Goal: Answer question/provide support: Share knowledge or assist other users

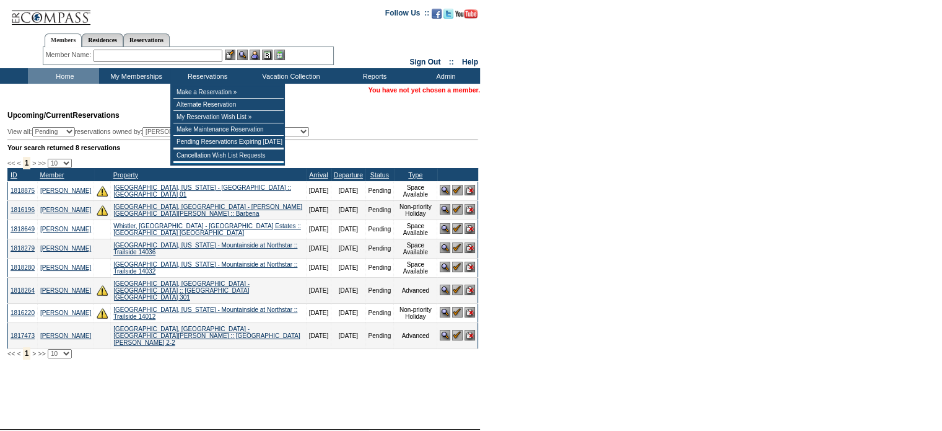
click at [173, 58] on input "text" at bounding box center [158, 56] width 129 height 12
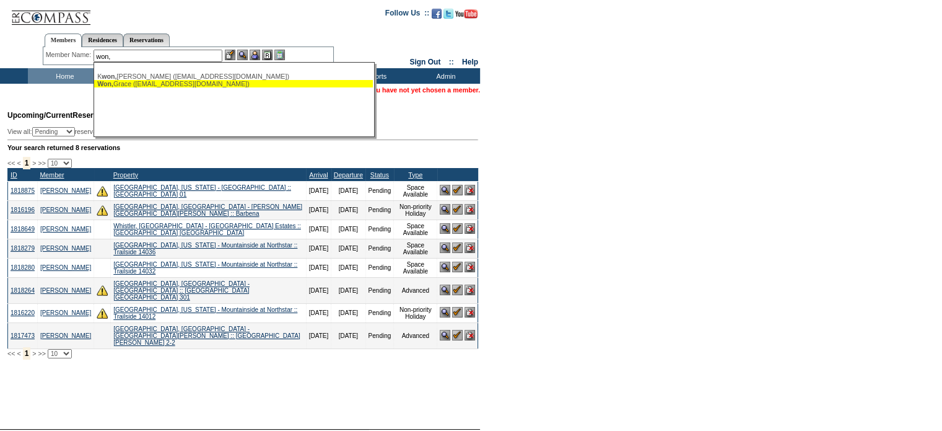
click at [143, 84] on div "Won, Grace (grace.won@gmail.com)" at bounding box center [233, 83] width 273 height 7
type input "Won, Grace (grace.won@gmail.com)"
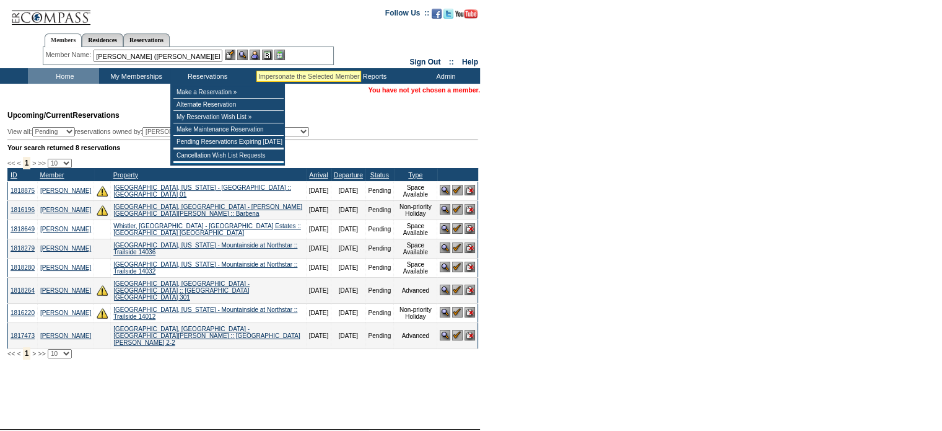
click at [258, 56] on img at bounding box center [255, 55] width 11 height 11
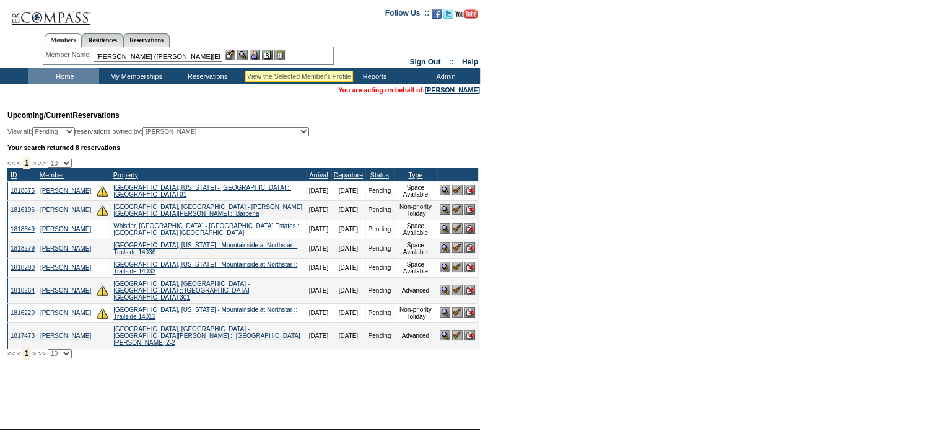
click at [245, 55] on img at bounding box center [242, 55] width 11 height 11
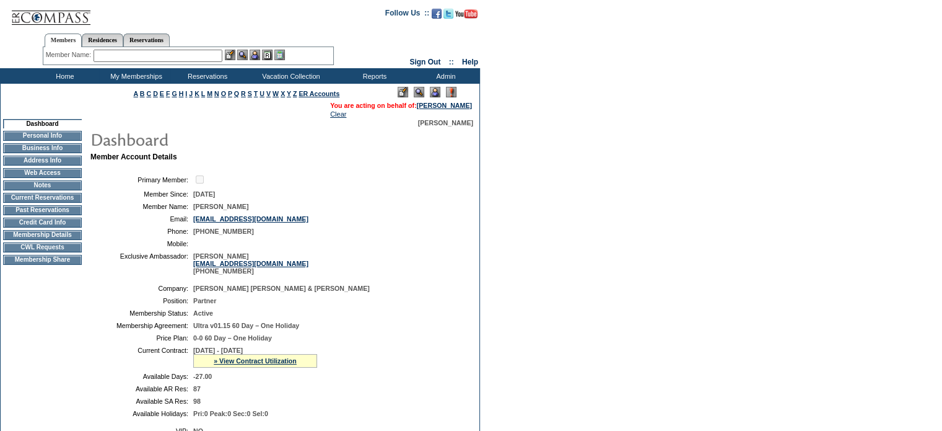
click at [27, 240] on td "Membership Details" at bounding box center [42, 235] width 79 height 10
